Goal: Information Seeking & Learning: Find specific fact

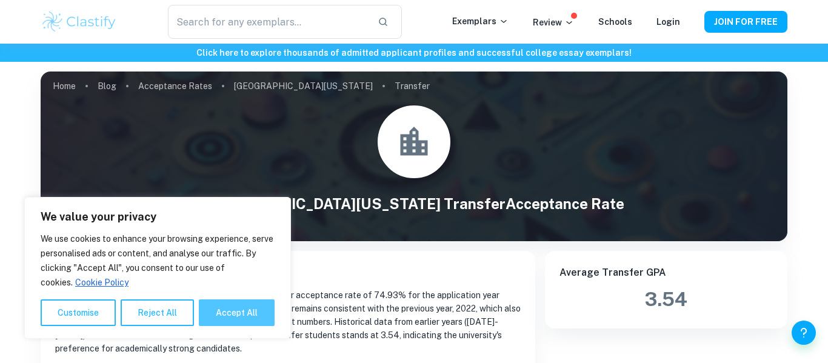
click at [219, 316] on button "Accept All" at bounding box center [237, 312] width 76 height 27
checkbox input "true"
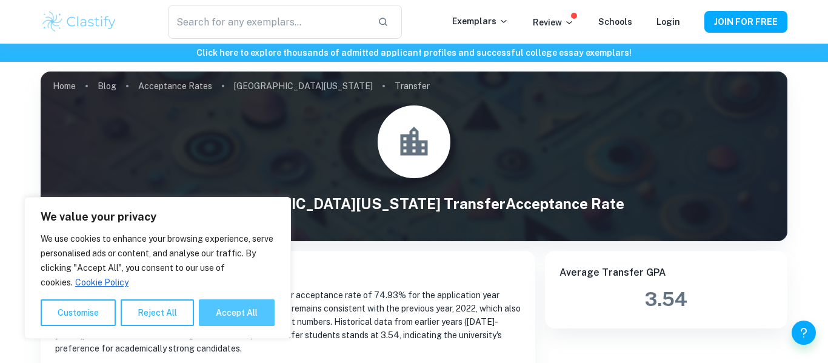
checkbox input "true"
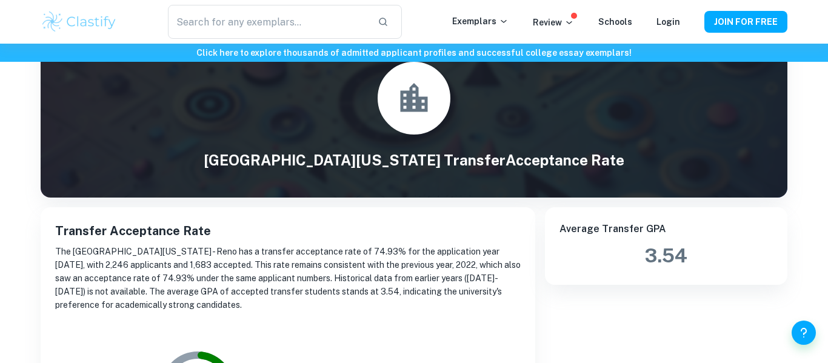
scroll to position [44, 0]
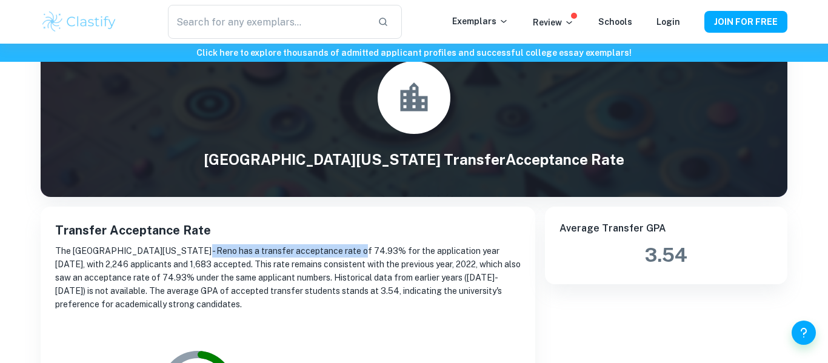
drag, startPoint x: 181, startPoint y: 250, endPoint x: 338, endPoint y: 253, distance: 157.6
click at [338, 253] on p "The [GEOGRAPHIC_DATA][US_STATE] - Reno has a transfer acceptance rate of 74.93%…" at bounding box center [287, 277] width 465 height 67
copy p "has a transfer acceptance rate of 74.93"
